Goal: Information Seeking & Learning: Learn about a topic

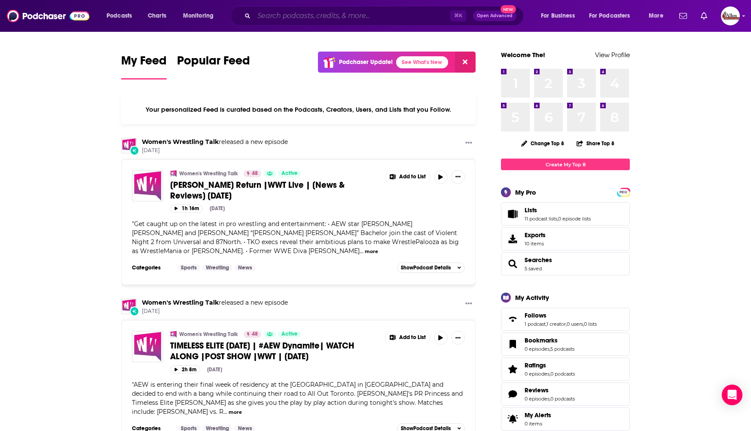
click at [272, 13] on input "Search podcasts, credits, & more..." at bounding box center [352, 16] width 196 height 14
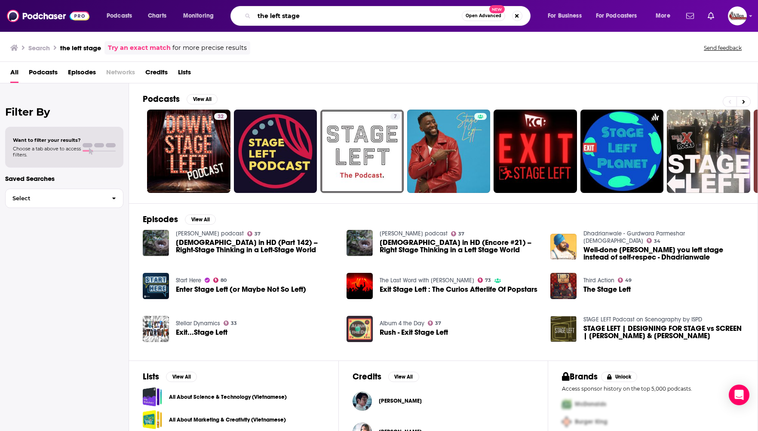
drag, startPoint x: 311, startPoint y: 17, endPoint x: 255, endPoint y: 15, distance: 55.5
click at [253, 16] on div "the left stage Open Advanced New" at bounding box center [380, 16] width 300 height 20
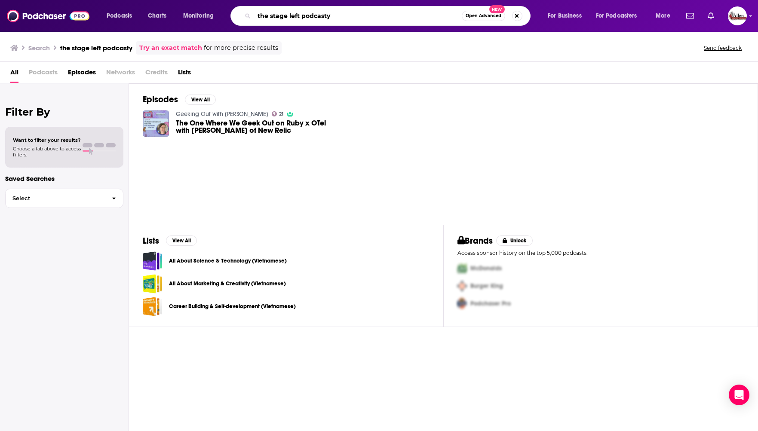
click at [343, 16] on input "the stage left podcasty" at bounding box center [358, 16] width 208 height 14
click at [342, 15] on input "the stage left podcasty" at bounding box center [358, 16] width 208 height 14
type input "the stage left podcast"
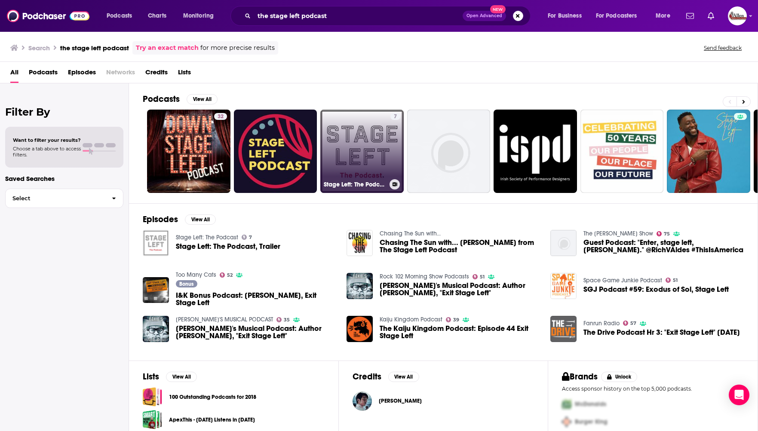
click at [373, 153] on link "7 Stage Left: The Podcast" at bounding box center [361, 151] width 83 height 83
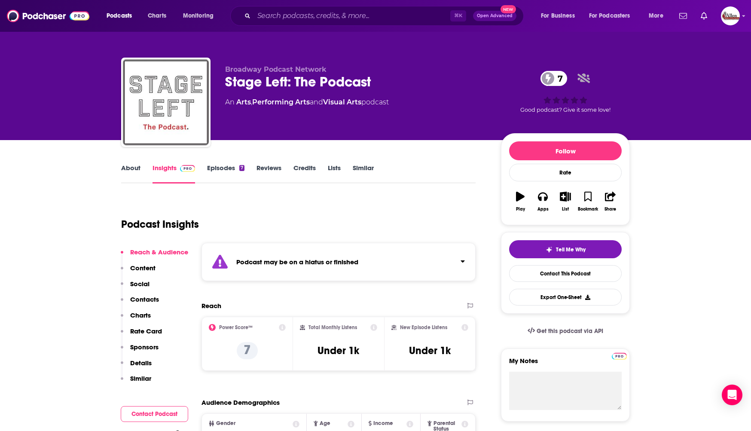
click at [281, 24] on div "⌘ K Open Advanced New" at bounding box center [377, 16] width 294 height 20
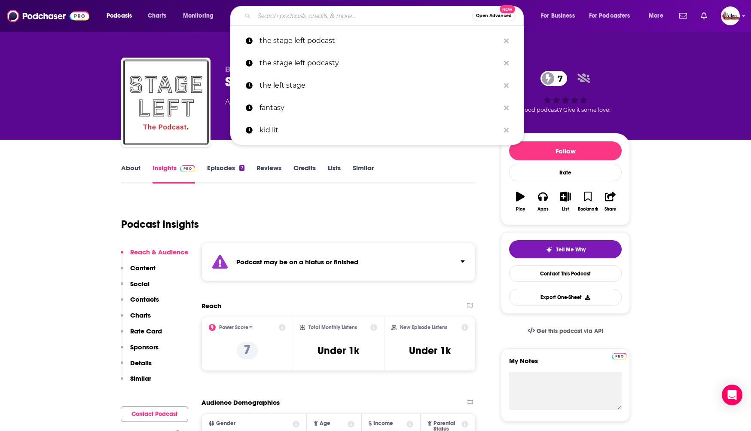
click at [282, 17] on input "Search podcasts, credits, & more..." at bounding box center [363, 16] width 218 height 14
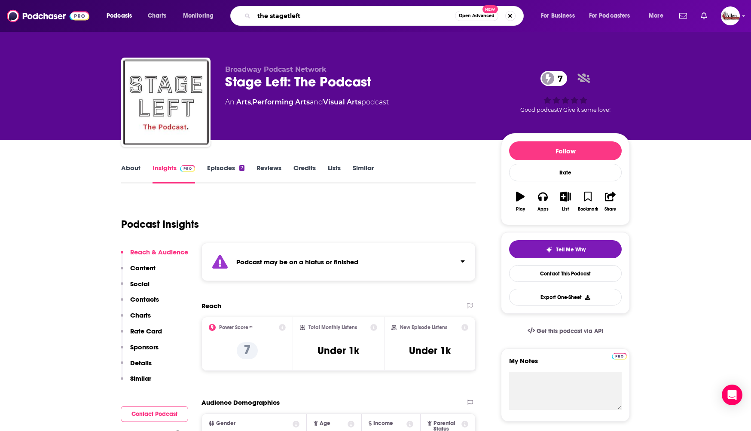
type input "the stageleft"
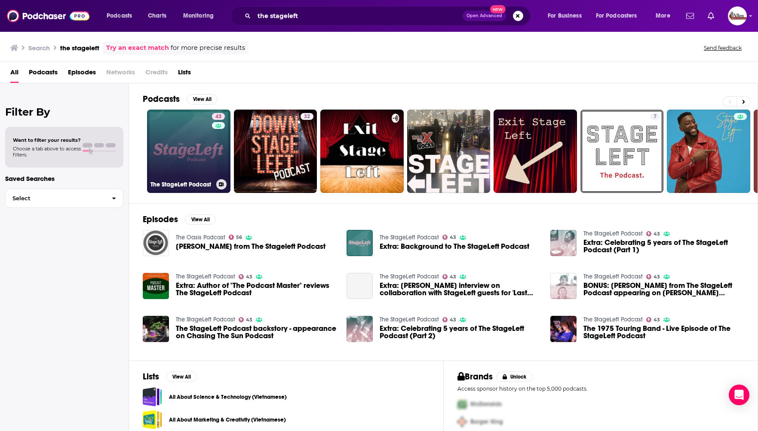
click at [205, 164] on link "43 The StageLeft Podcast" at bounding box center [188, 151] width 83 height 83
